Goal: Task Accomplishment & Management: Manage account settings

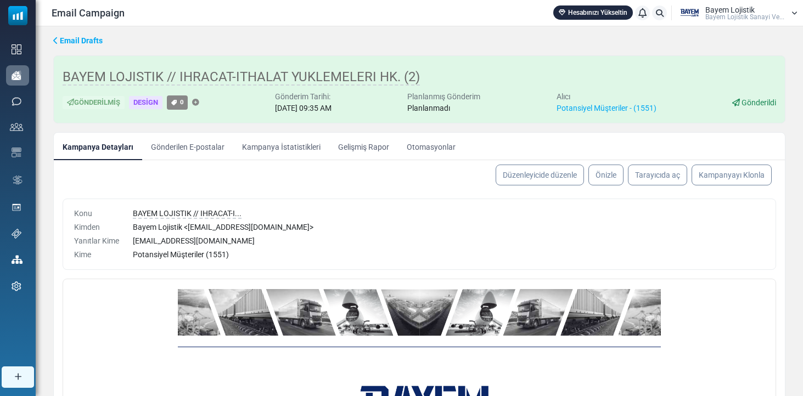
click at [266, 147] on link "Kampanya İstatistikleri" at bounding box center [281, 146] width 96 height 27
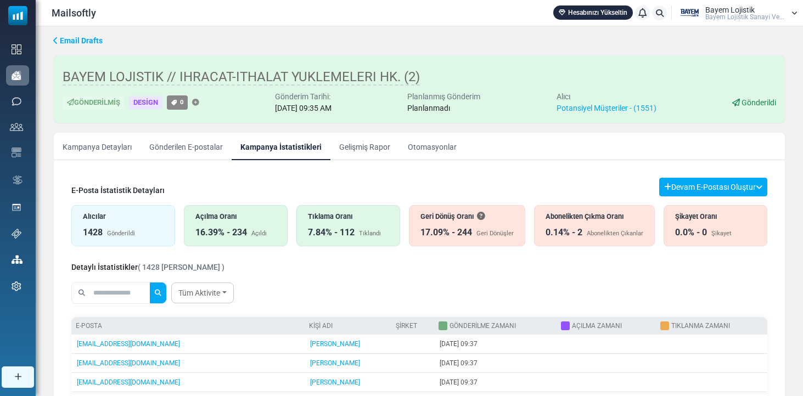
click at [618, 223] on div "Abonelikten Çıkma Oranı 0.14% - 2 Abonelikten Çıkanlar" at bounding box center [594, 225] width 121 height 41
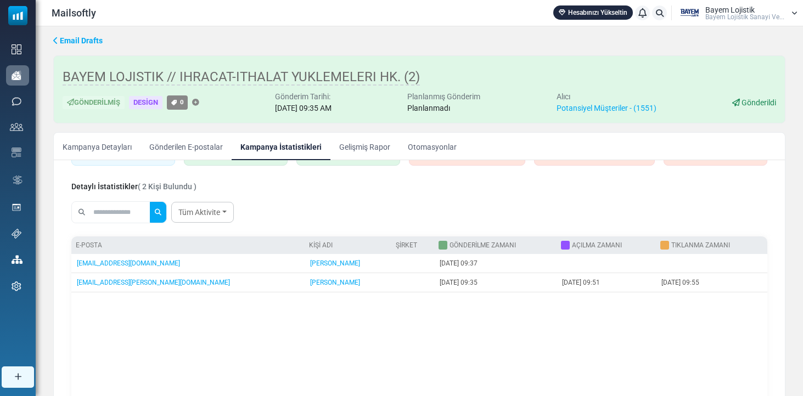
scroll to position [84, 0]
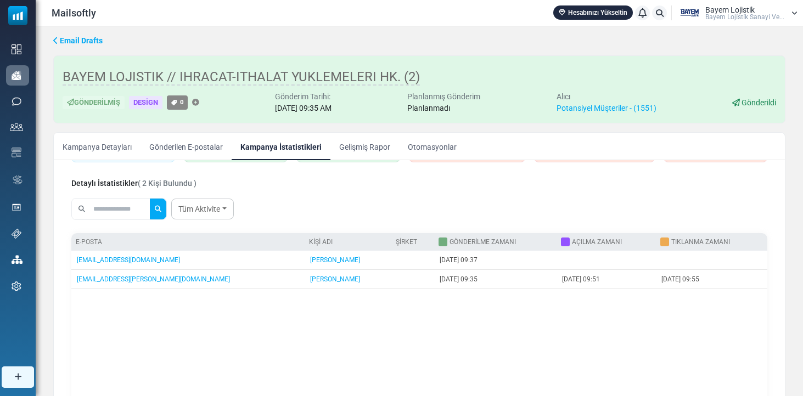
click at [380, 146] on link "Gelişmiş Rapor" at bounding box center [365, 146] width 69 height 27
click at [369, 147] on div at bounding box center [401, 198] width 803 height 396
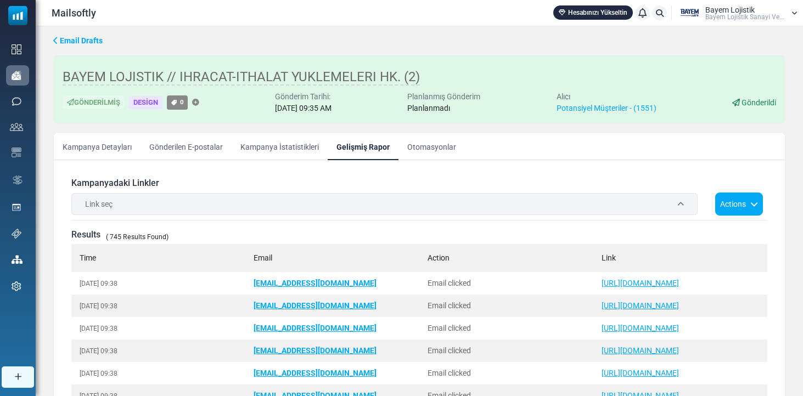
click at [139, 260] on th "Time" at bounding box center [158, 258] width 174 height 28
click at [227, 207] on div "Link seç" at bounding box center [384, 204] width 626 height 22
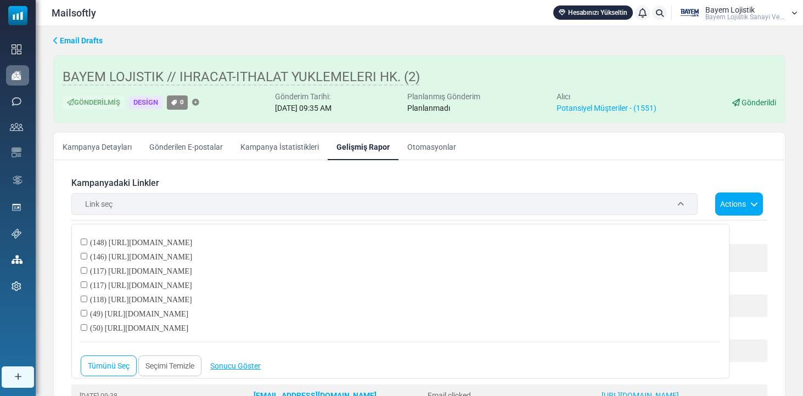
click at [227, 207] on div "Link seç" at bounding box center [384, 204] width 626 height 22
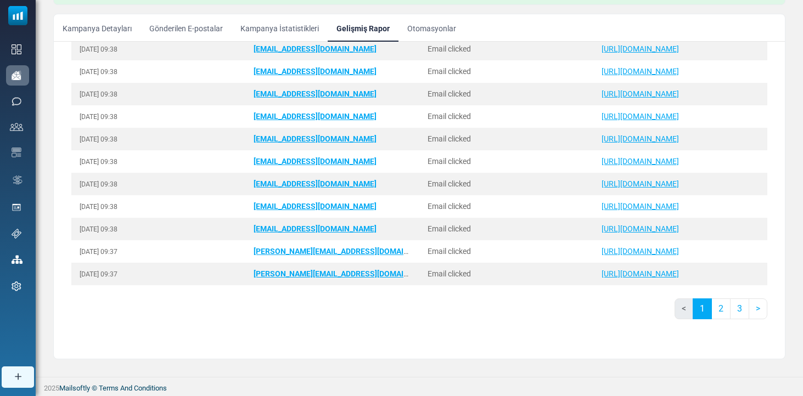
scroll to position [119, 0]
click at [712, 306] on link "2" at bounding box center [721, 309] width 19 height 21
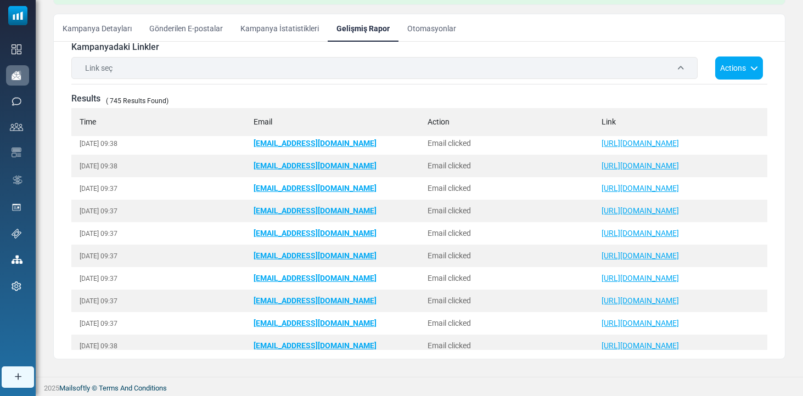
scroll to position [769, 0]
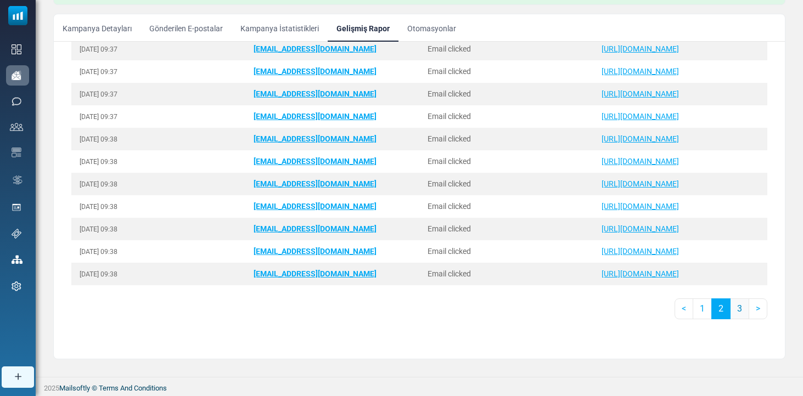
click at [730, 309] on link "3" at bounding box center [739, 309] width 19 height 21
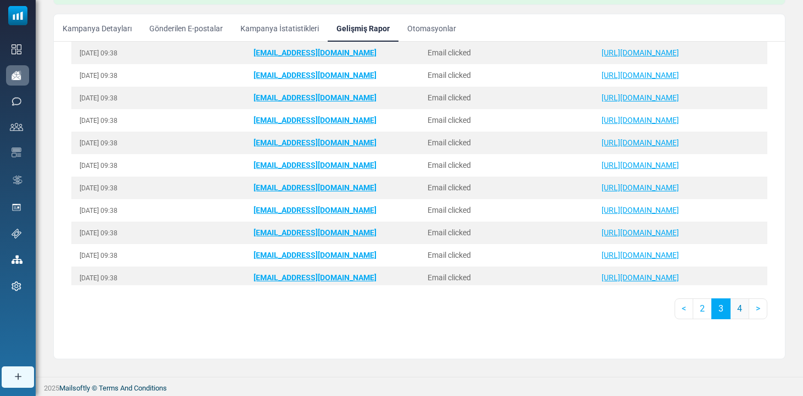
click at [730, 311] on link "4" at bounding box center [739, 309] width 19 height 21
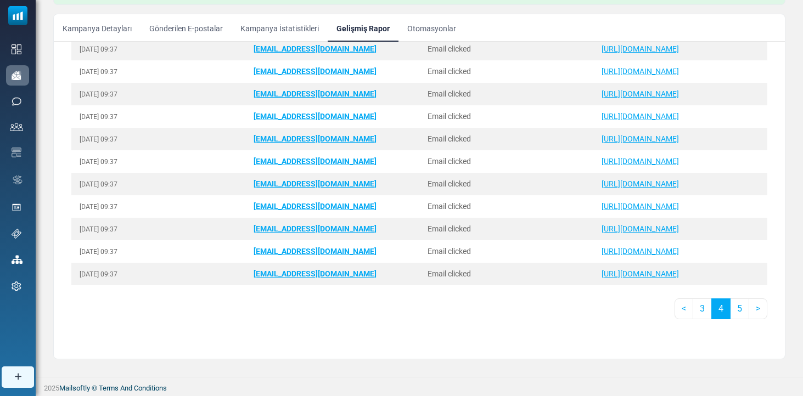
scroll to position [207, 0]
click at [734, 313] on link "5" at bounding box center [739, 309] width 19 height 21
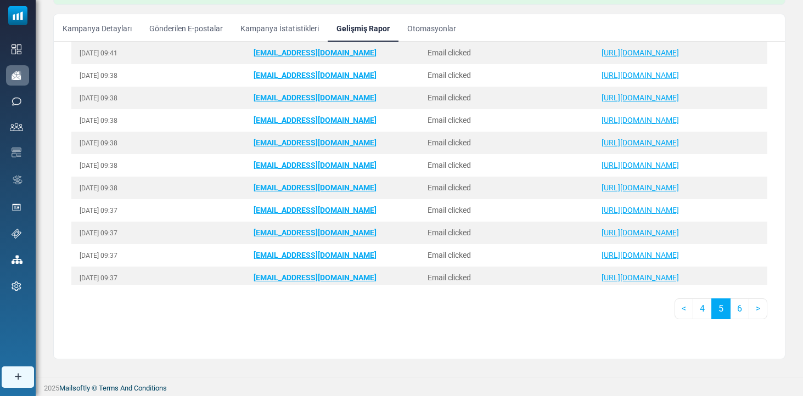
click at [734, 313] on link "6" at bounding box center [739, 309] width 19 height 21
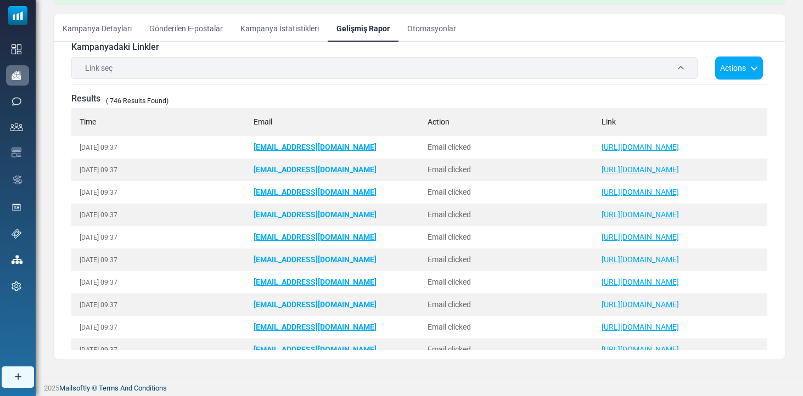
scroll to position [0, 0]
click at [431, 20] on link "Otomasyonlar" at bounding box center [432, 27] width 66 height 27
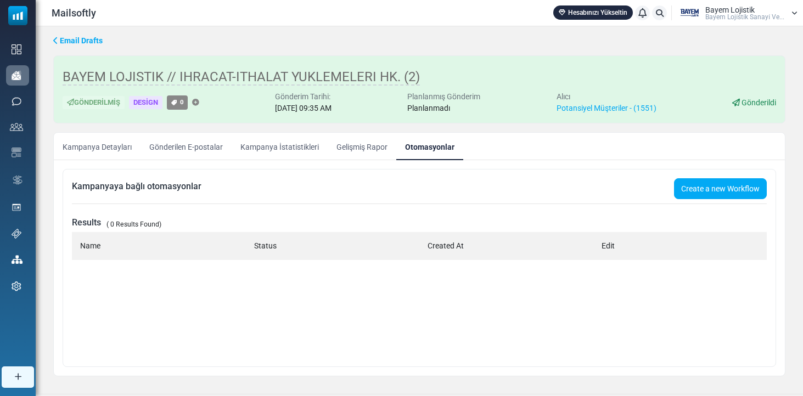
click at [261, 152] on link "Kampanya İstatistikleri" at bounding box center [280, 146] width 96 height 27
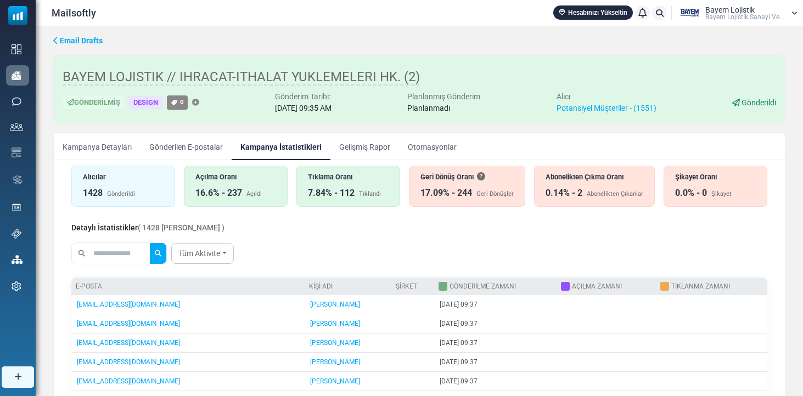
scroll to position [36, 0]
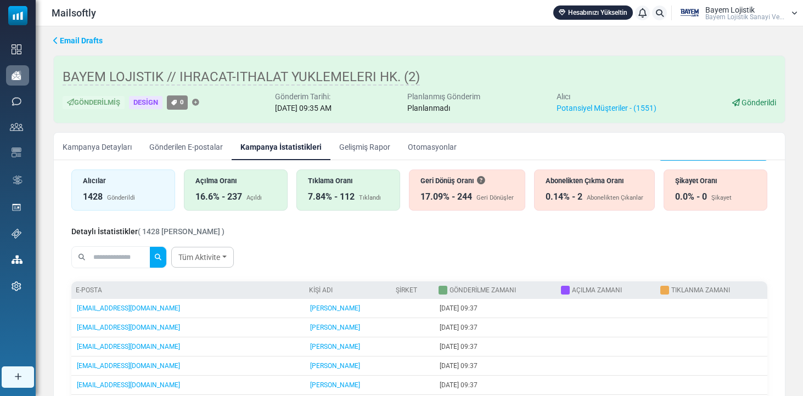
click at [584, 186] on div "Abonelikten Çıkma Oranı" at bounding box center [595, 181] width 98 height 10
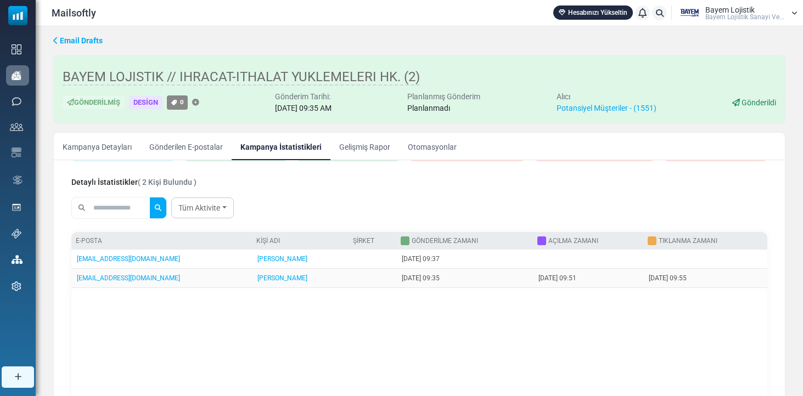
scroll to position [85, 0]
click at [210, 280] on td "atakan.parmaksiz@anibiskuvi.com.tr" at bounding box center [161, 278] width 181 height 19
click at [138, 277] on link "atakan.parmaksiz@anibiskuvi.com.tr" at bounding box center [128, 279] width 103 height 8
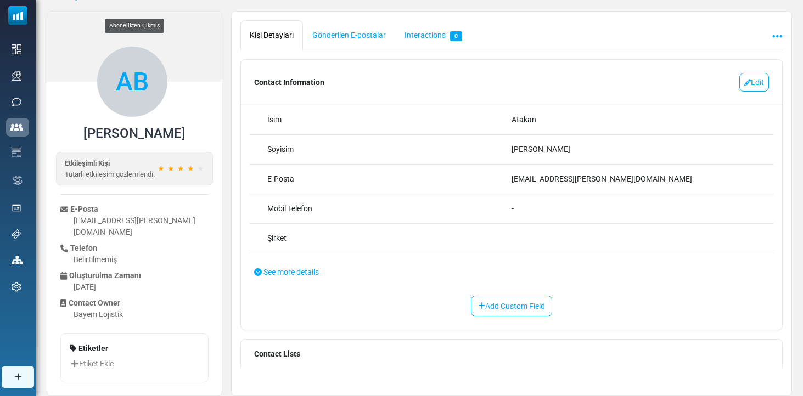
scroll to position [45, 0]
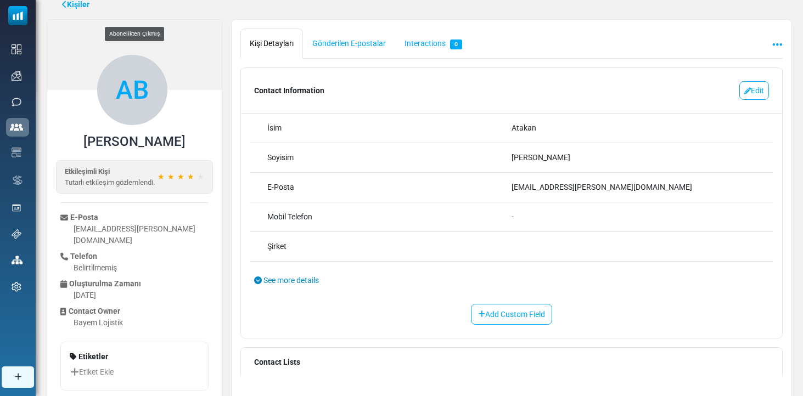
click at [299, 273] on link "See more details" at bounding box center [511, 281] width 541 height 38
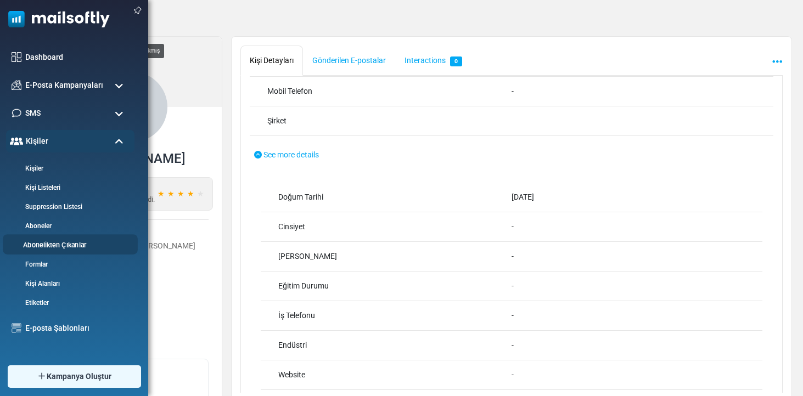
scroll to position [0, 0]
click at [51, 243] on link "Abonelikten Çıkanlar" at bounding box center [69, 246] width 132 height 10
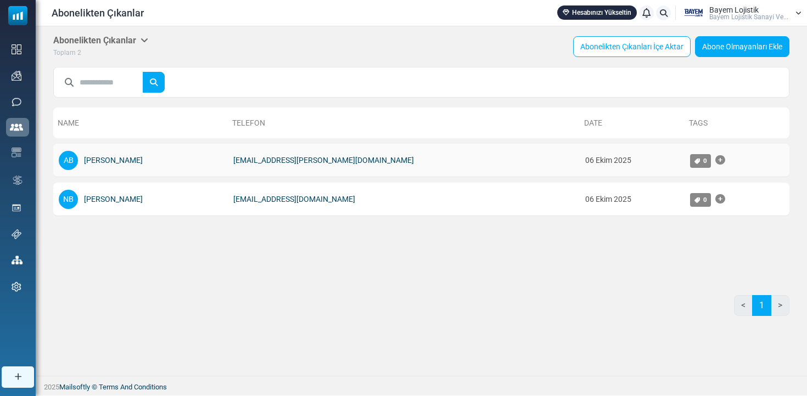
click at [166, 154] on div "AB Atakan Bey" at bounding box center [141, 160] width 164 height 22
click at [115, 165] on div "AB Atakan Bey" at bounding box center [141, 160] width 164 height 22
click at [470, 158] on td "atakan.parmaksiz@anibiskuvi.com.tr" at bounding box center [404, 160] width 352 height 33
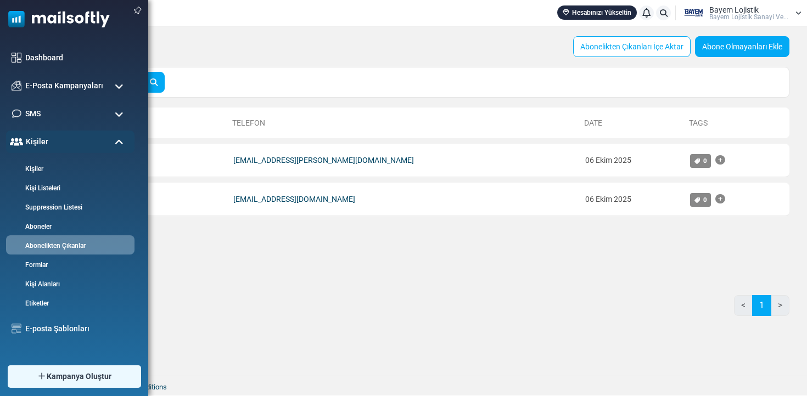
click at [20, 30] on img at bounding box center [55, 16] width 110 height 33
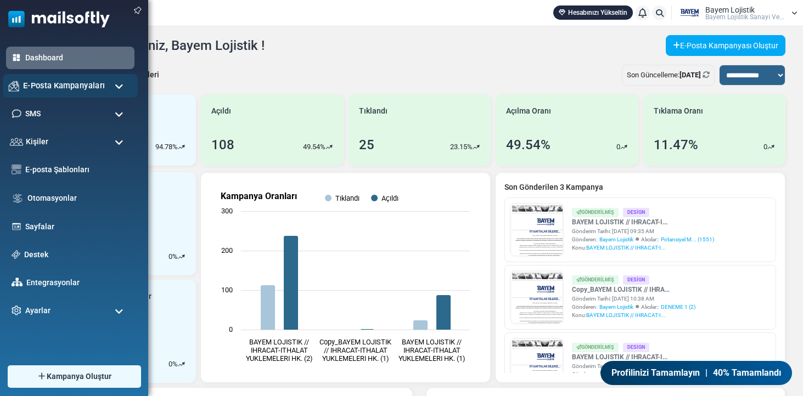
click at [70, 79] on div "E-Posta Kampanyaları" at bounding box center [70, 86] width 135 height 24
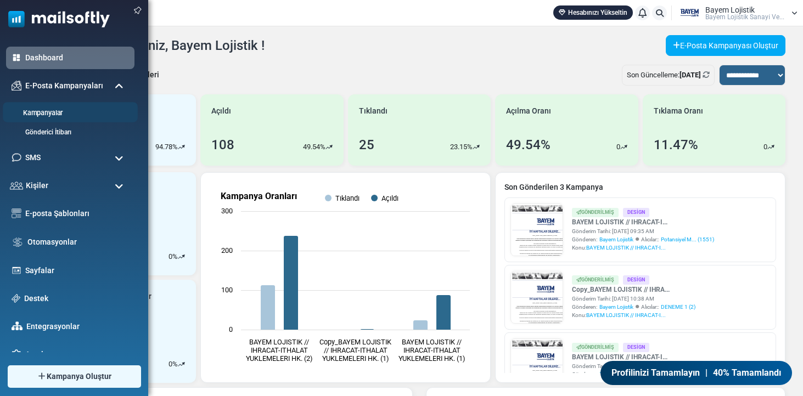
click at [63, 114] on link "Kampanyalar" at bounding box center [69, 113] width 132 height 10
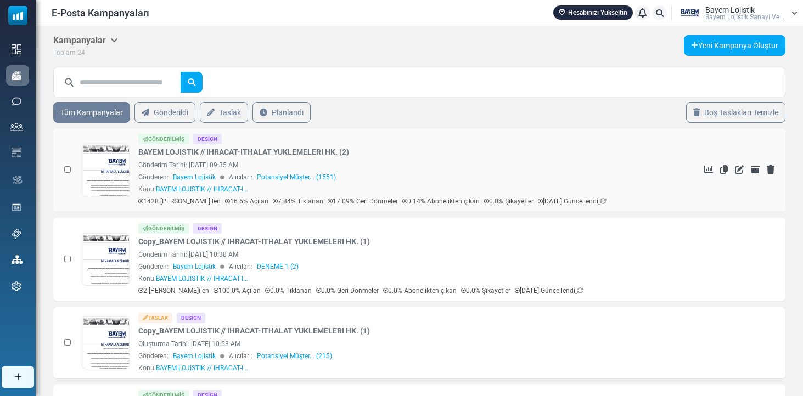
click at [120, 161] on link at bounding box center [105, 200] width 47 height 113
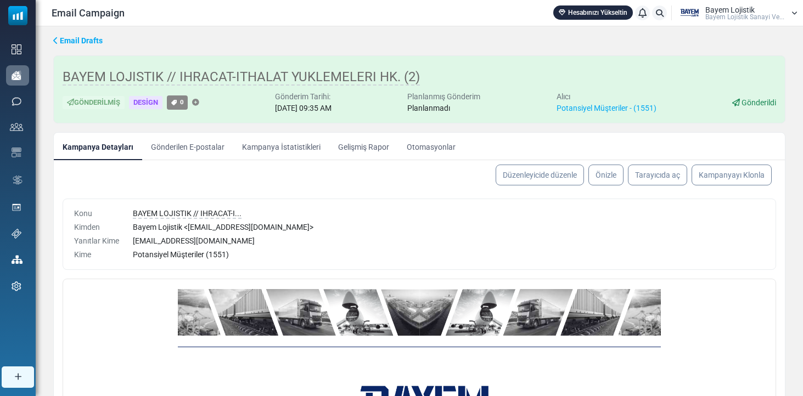
click at [281, 147] on link "Kampanya İstatistikleri" at bounding box center [281, 146] width 96 height 27
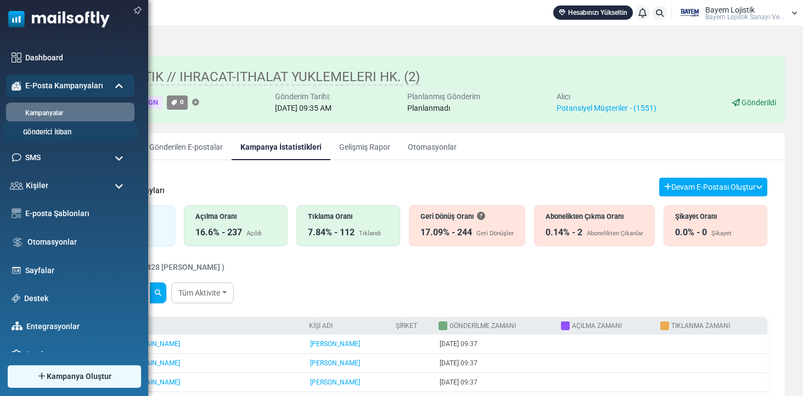
click at [47, 137] on link "Gönderici İtibarı" at bounding box center [69, 132] width 132 height 10
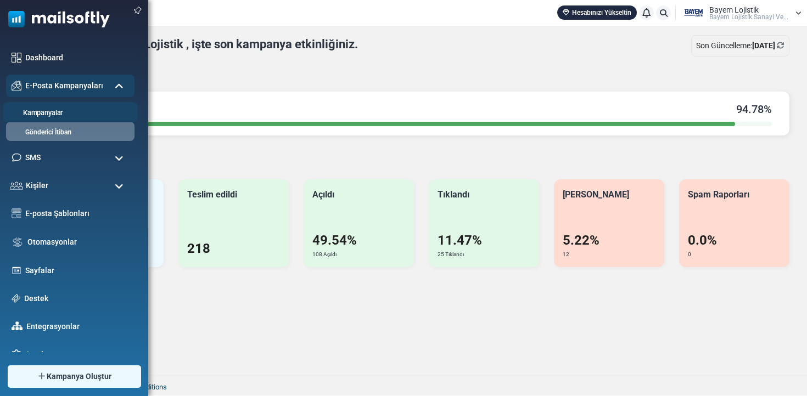
click at [24, 114] on link "Kampanyalar" at bounding box center [69, 113] width 132 height 10
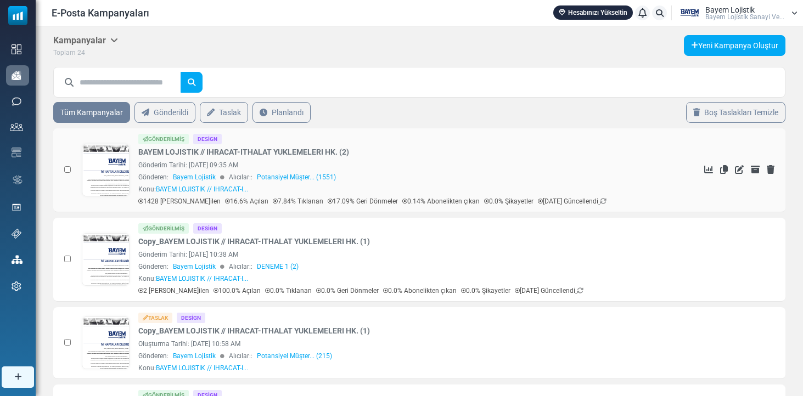
click at [105, 164] on link at bounding box center [105, 200] width 47 height 113
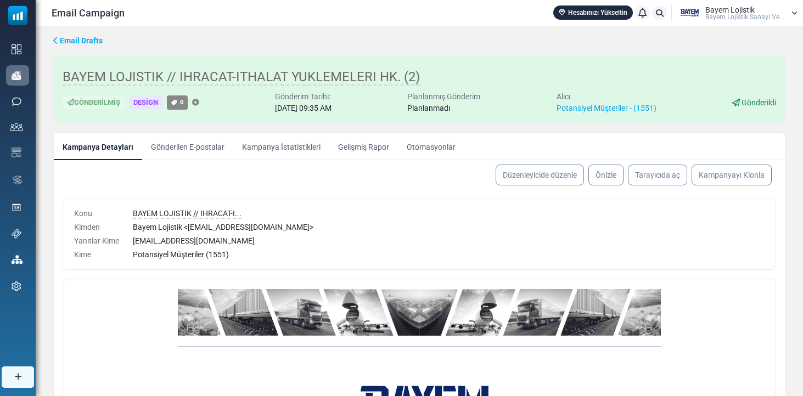
click at [251, 148] on link "Kampanya İstatistikleri" at bounding box center [281, 146] width 96 height 27
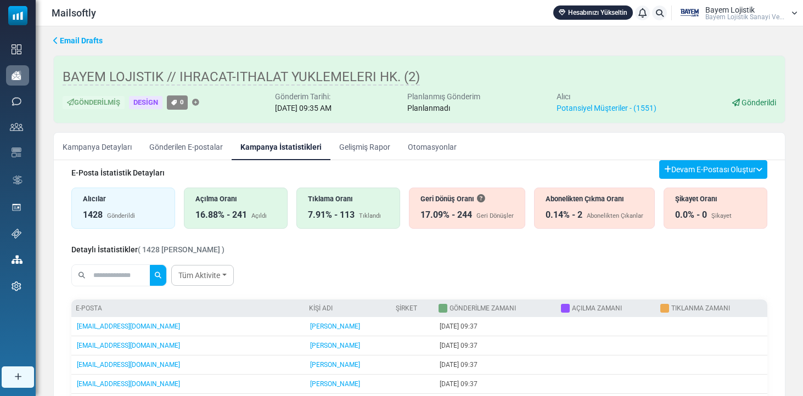
scroll to position [2, 0]
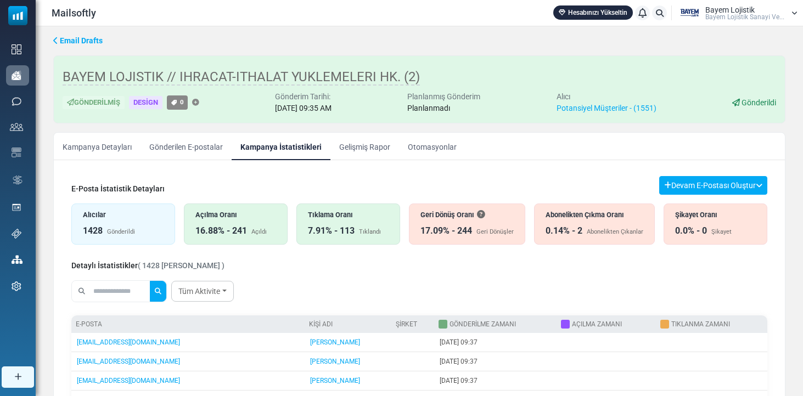
click at [588, 212] on div "Abonelikten Çıkma Oranı" at bounding box center [595, 215] width 98 height 10
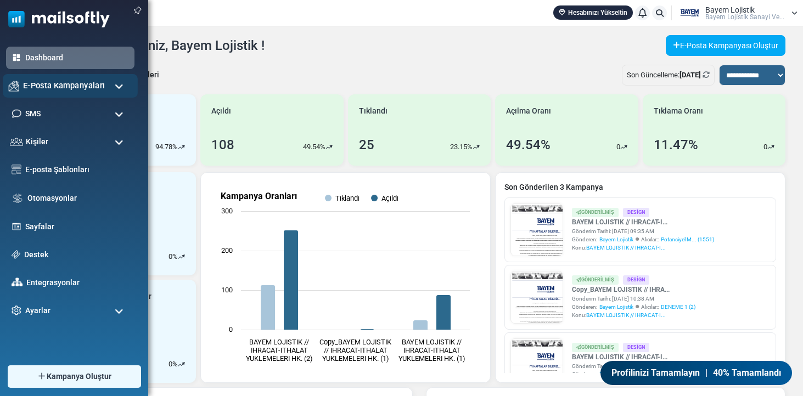
click at [18, 82] on img at bounding box center [14, 86] width 10 height 10
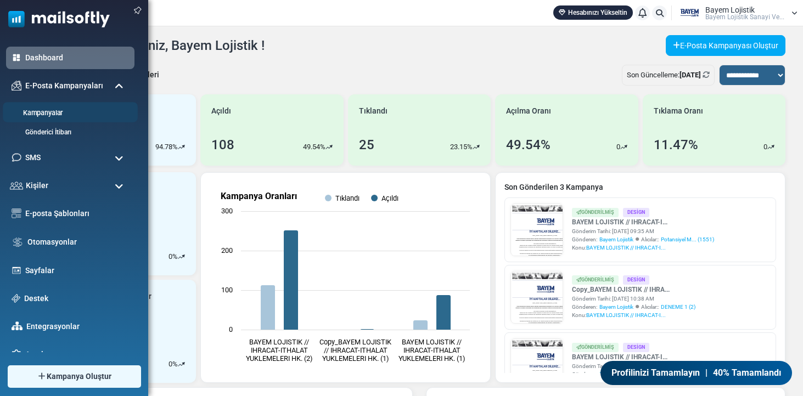
click at [31, 113] on link "Kampanyalar" at bounding box center [69, 113] width 132 height 10
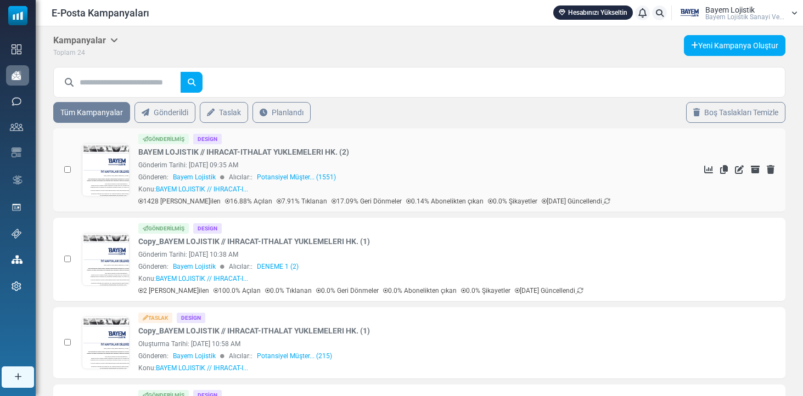
click at [104, 165] on link at bounding box center [105, 200] width 47 height 113
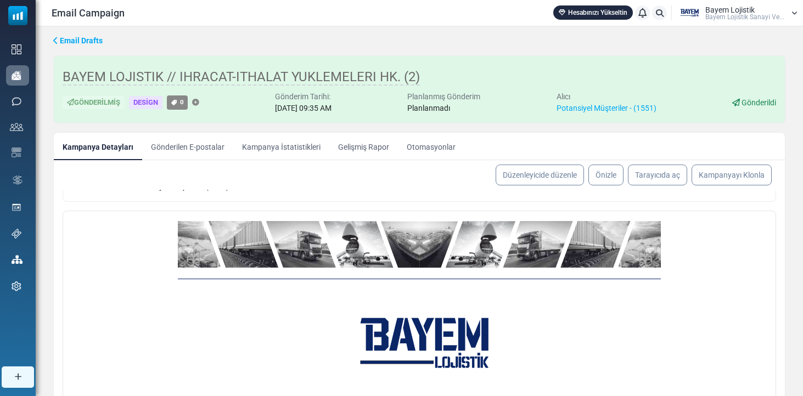
scroll to position [80, 0]
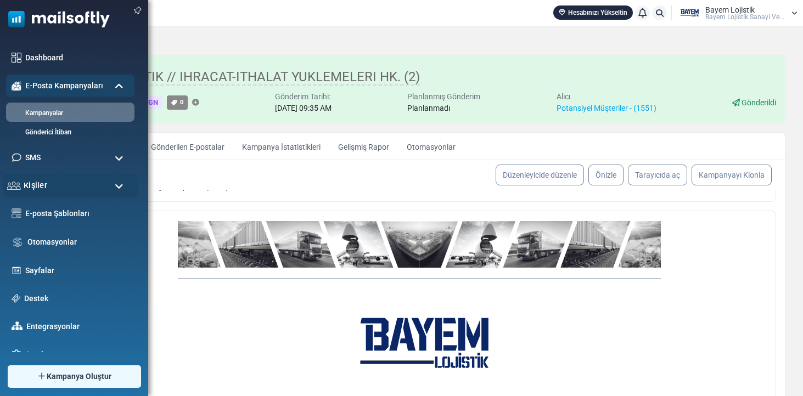
click at [35, 188] on span "Kişiler" at bounding box center [36, 186] width 24 height 12
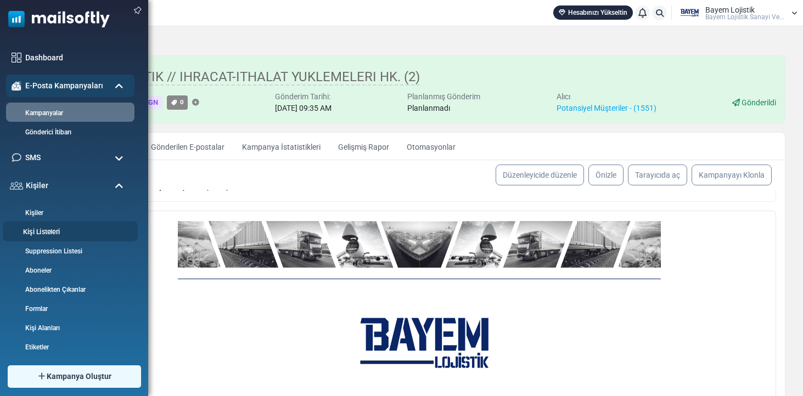
click at [38, 230] on link "Kişi Listeleri" at bounding box center [69, 232] width 132 height 10
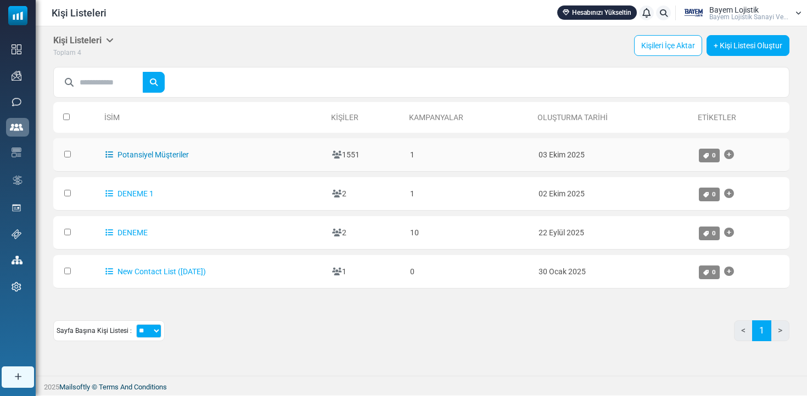
click at [159, 150] on link "Potansiyel Müşteriler" at bounding box center [146, 154] width 83 height 9
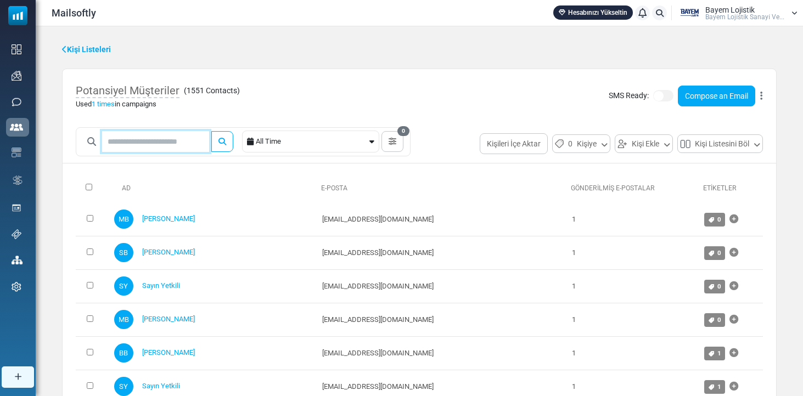
click at [151, 134] on input "text" at bounding box center [155, 141] width 107 height 21
type input "****"
click at [231, 141] on button "submit" at bounding box center [222, 141] width 22 height 21
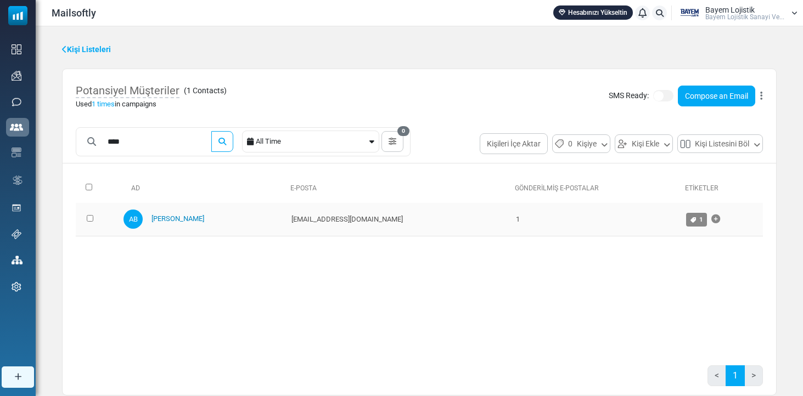
click at [166, 221] on link "Anıl Bey" at bounding box center [178, 219] width 53 height 8
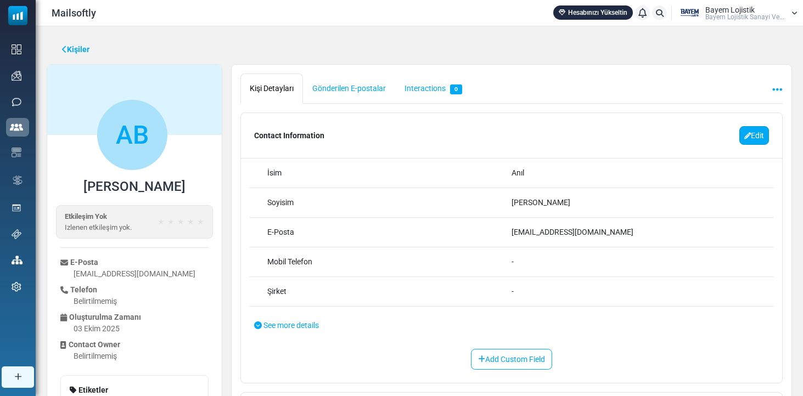
click at [747, 130] on link "Edit" at bounding box center [755, 135] width 30 height 19
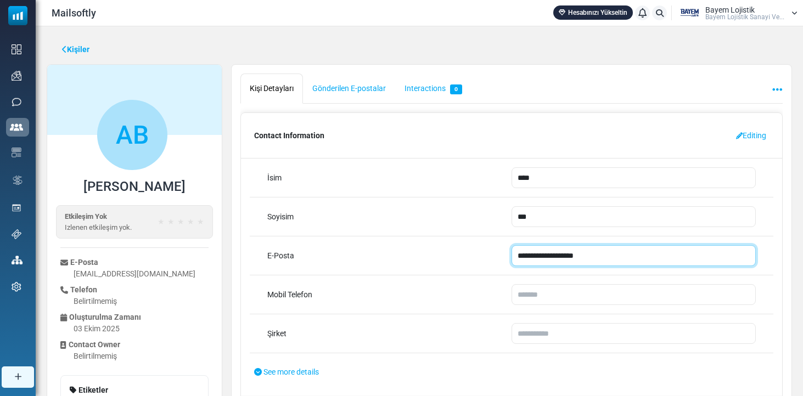
drag, startPoint x: 610, startPoint y: 259, endPoint x: 342, endPoint y: 253, distance: 268.6
paste input "***"
click at [517, 254] on input "**********" at bounding box center [634, 255] width 244 height 21
type input "**********"
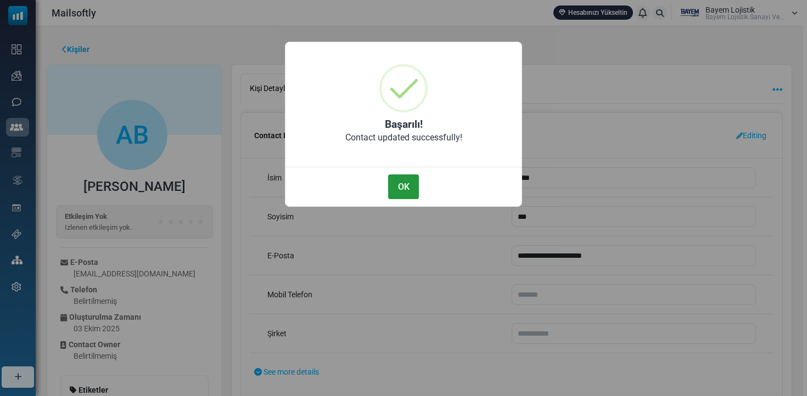
click at [401, 187] on button "OK" at bounding box center [403, 187] width 31 height 25
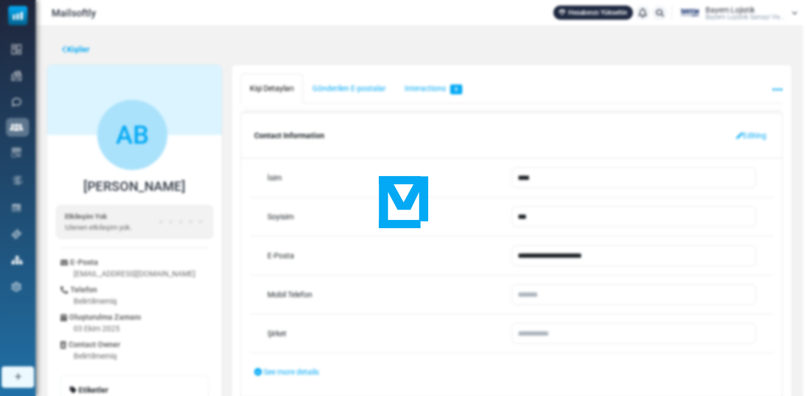
click at [397, 183] on div at bounding box center [403, 198] width 49 height 49
